Goal: Find contact information: Find contact information

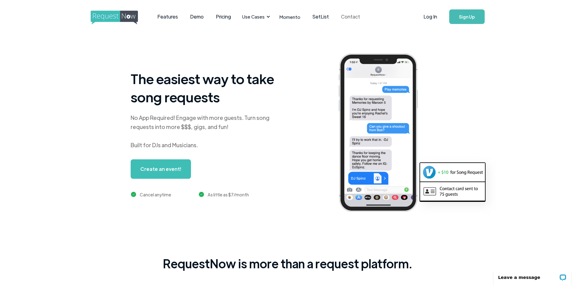
click at [345, 16] on link "Contact" at bounding box center [350, 16] width 31 height 19
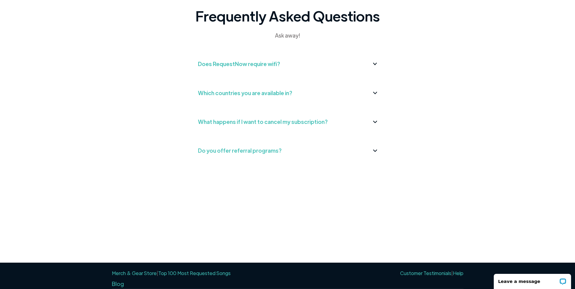
scroll to position [61, 0]
